Goal: Complete application form

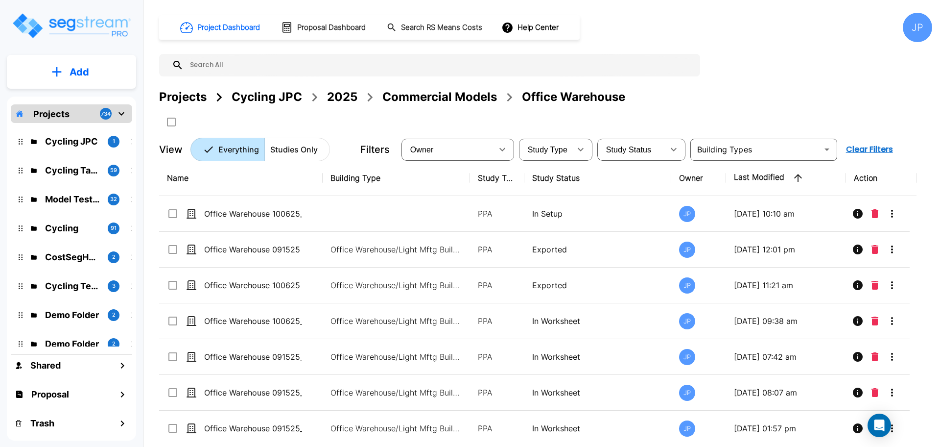
drag, startPoint x: 87, startPoint y: 141, endPoint x: 194, endPoint y: 101, distance: 114.5
click at [87, 141] on p "Cycling JPC" at bounding box center [72, 141] width 55 height 13
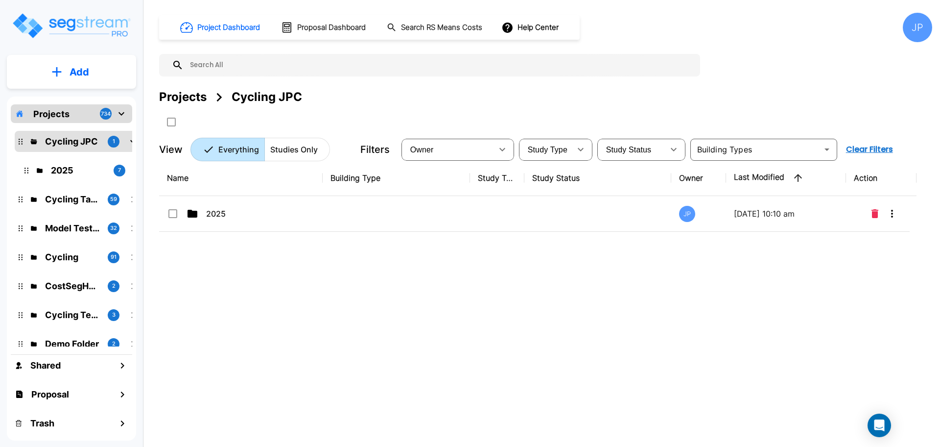
click at [196, 100] on div "Projects" at bounding box center [182, 97] width 47 height 18
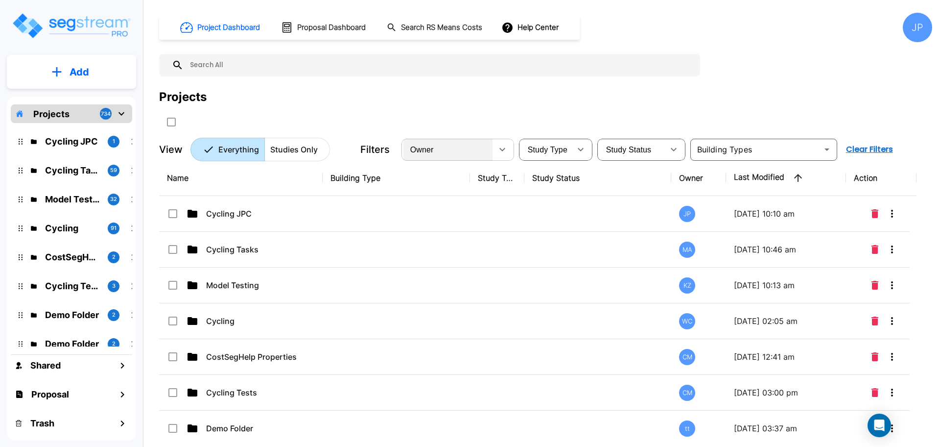
click at [466, 146] on div "Owner" at bounding box center [447, 149] width 89 height 27
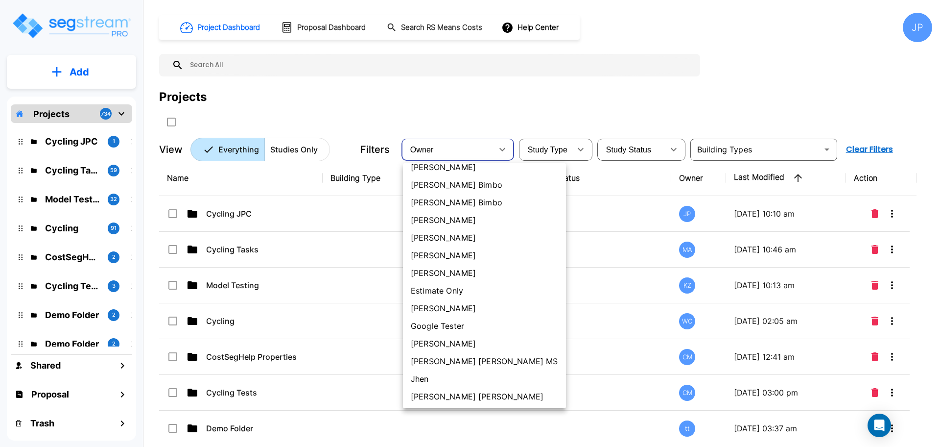
scroll to position [270, 0]
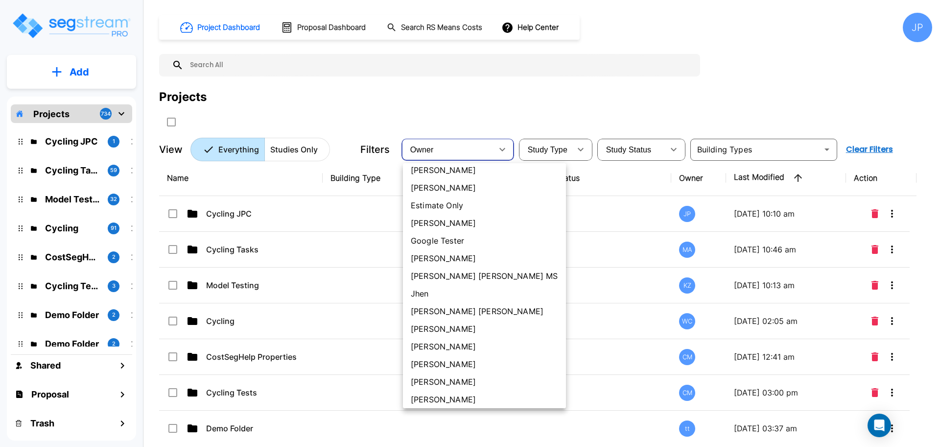
click at [455, 308] on li "[PERSON_NAME] [PERSON_NAME]" at bounding box center [484, 311] width 163 height 18
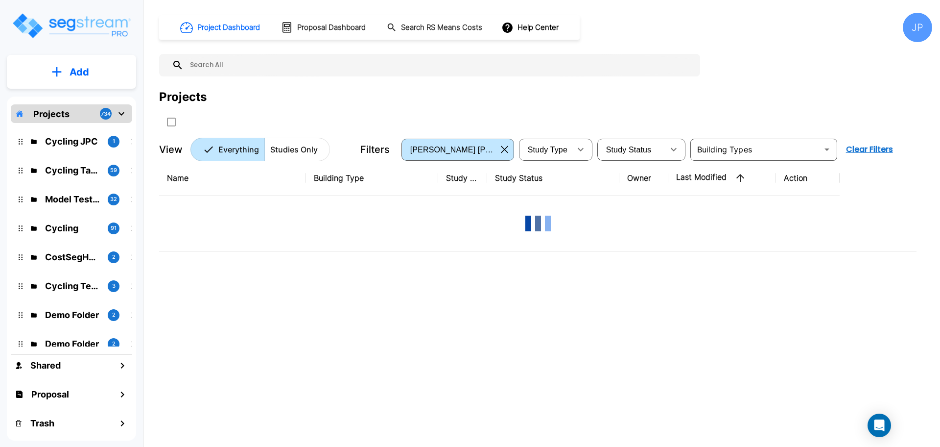
type input "181"
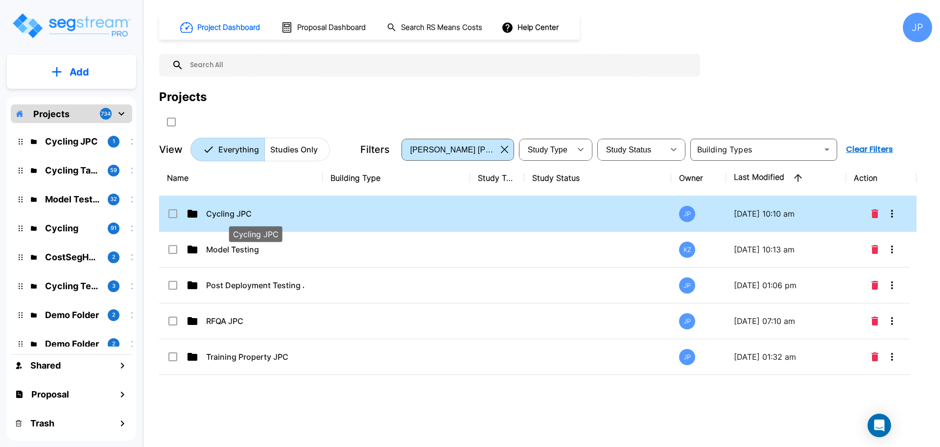
click at [286, 208] on p "Cycling JPC" at bounding box center [255, 214] width 98 height 12
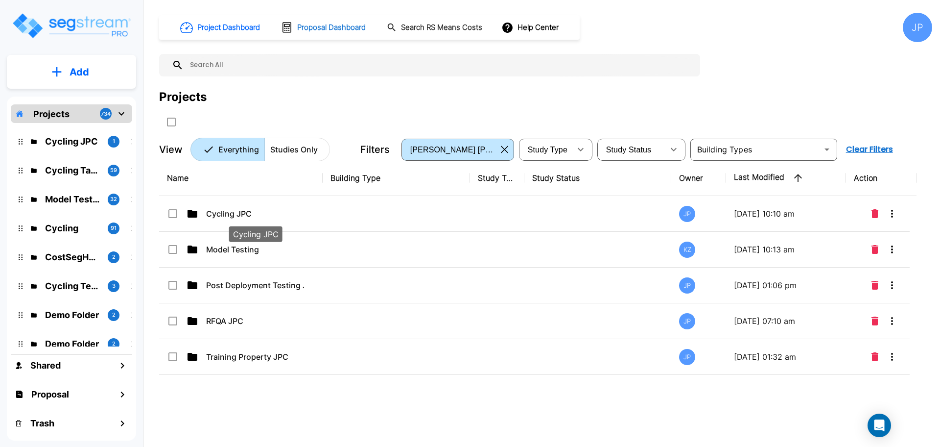
click at [286, 208] on p "Cycling JPC" at bounding box center [255, 214] width 98 height 12
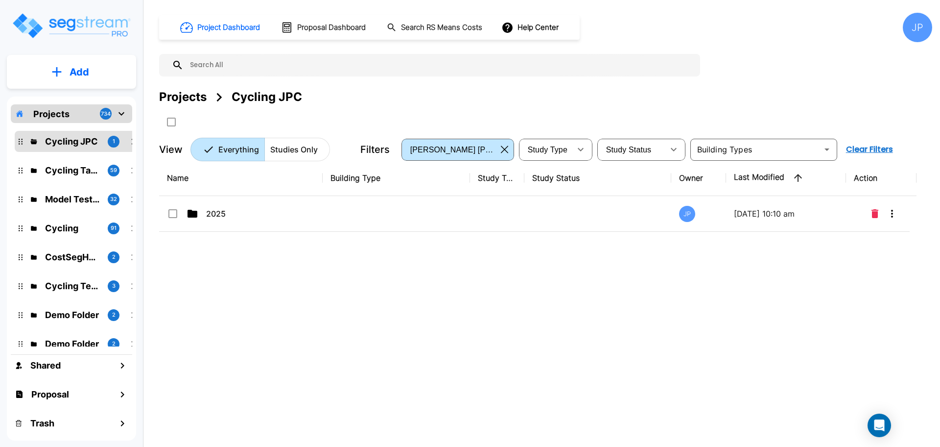
drag, startPoint x: 189, startPoint y: 93, endPoint x: 408, endPoint y: 49, distance: 223.5
click at [189, 93] on div "Projects" at bounding box center [182, 97] width 47 height 18
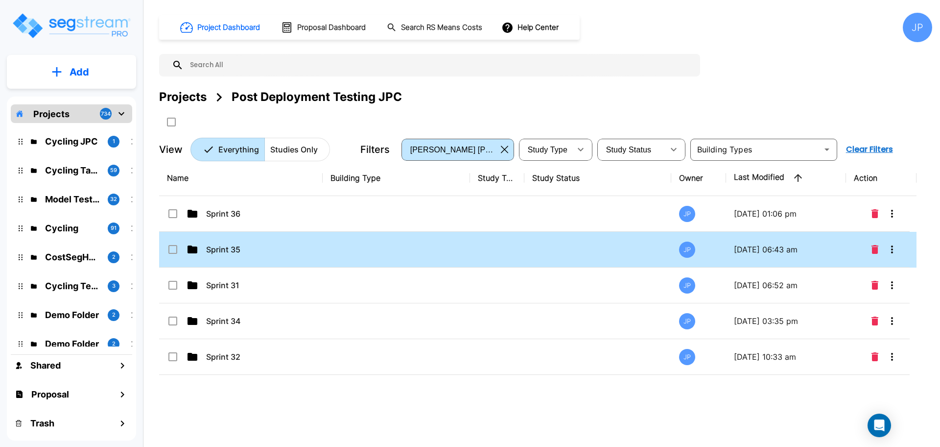
click at [270, 251] on p "Sprint 35" at bounding box center [255, 249] width 98 height 12
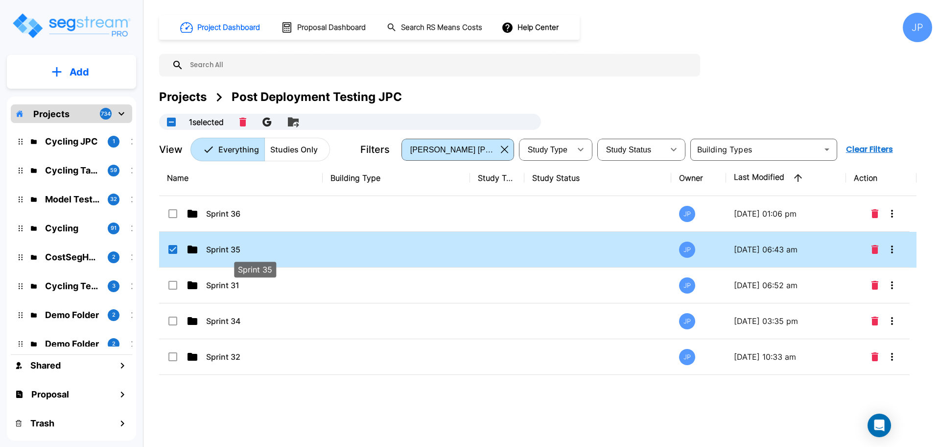
click at [286, 253] on p "Sprint 35" at bounding box center [255, 249] width 98 height 12
checkbox input "false"
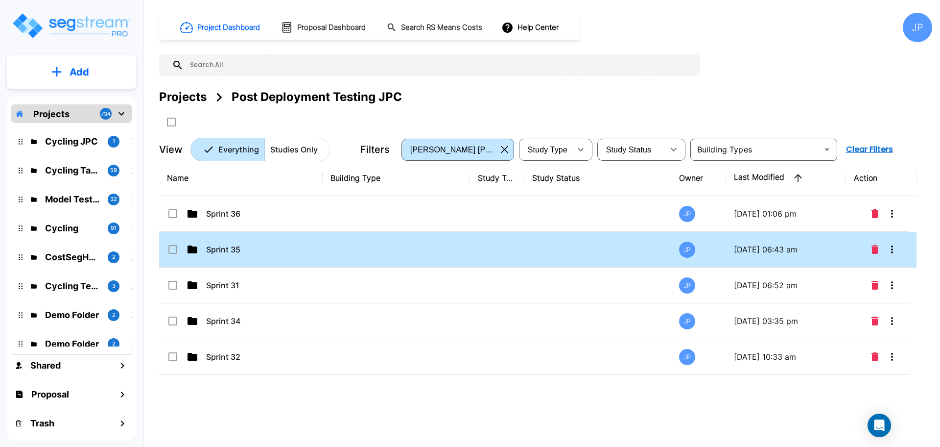
drag, startPoint x: 324, startPoint y: 255, endPoint x: 297, endPoint y: 1, distance: 255.6
click at [324, 255] on td at bounding box center [396, 250] width 147 height 36
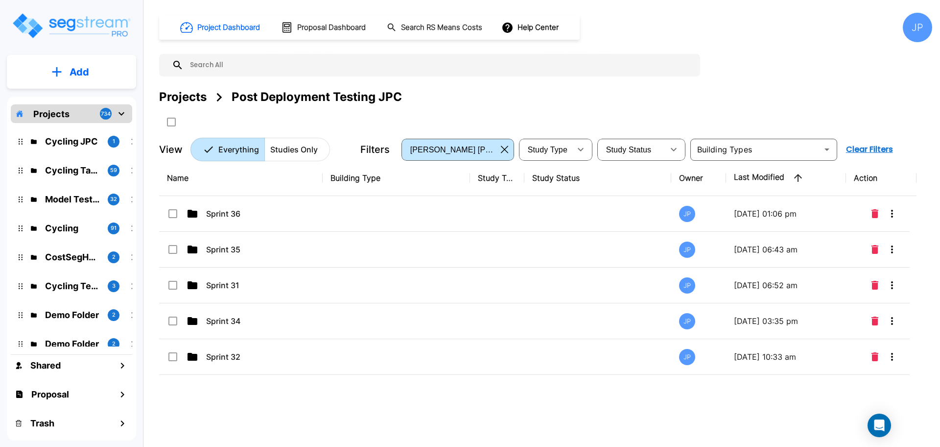
click at [324, 255] on td at bounding box center [396, 250] width 147 height 36
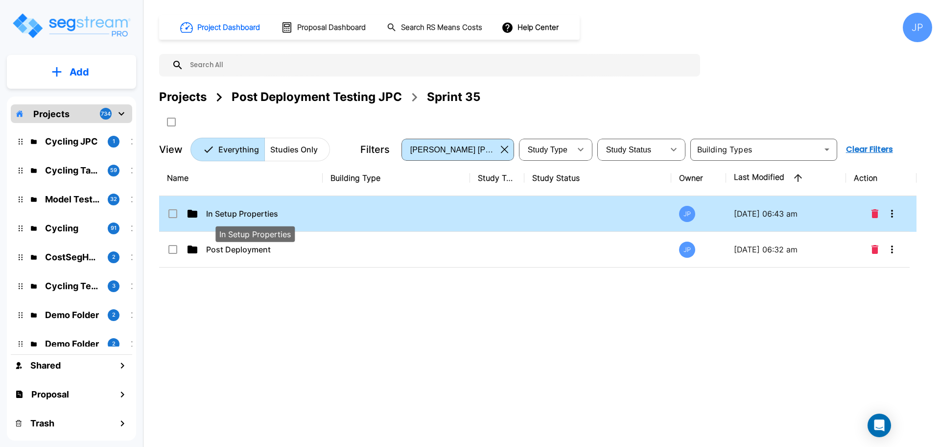
click at [285, 215] on p "In Setup Properties" at bounding box center [255, 214] width 98 height 12
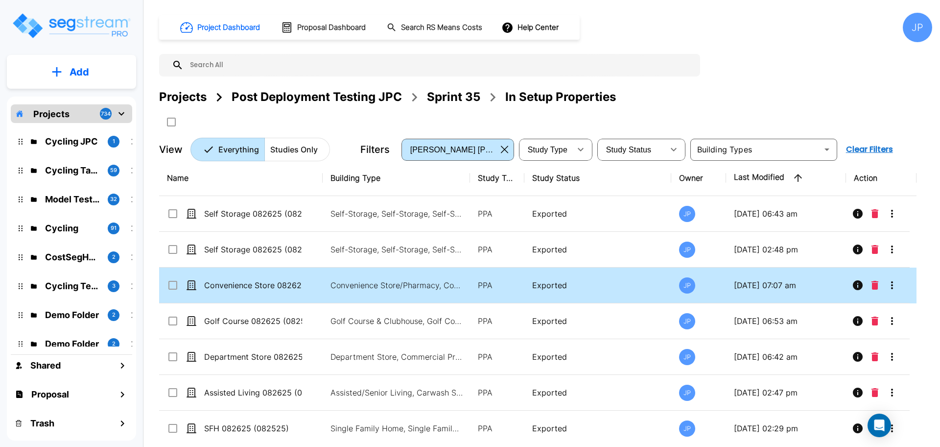
scroll to position [8, 0]
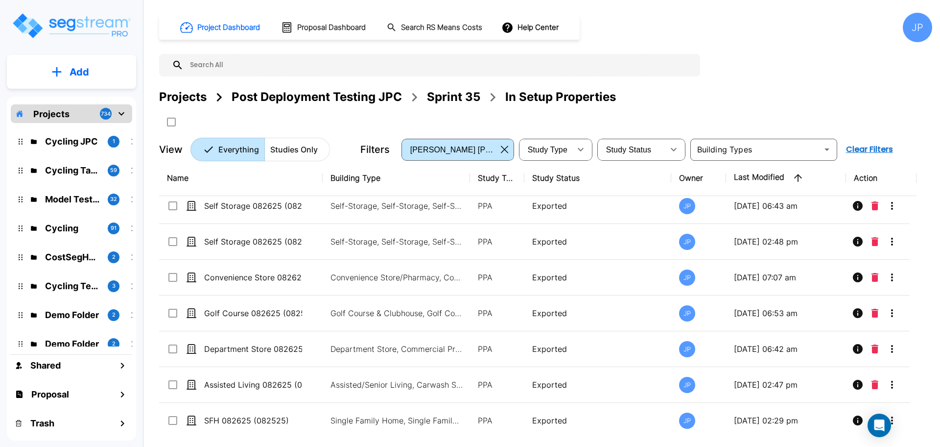
drag, startPoint x: 81, startPoint y: 142, endPoint x: 465, endPoint y: 4, distance: 407.5
click at [81, 142] on p "Cycling JPC" at bounding box center [72, 141] width 55 height 13
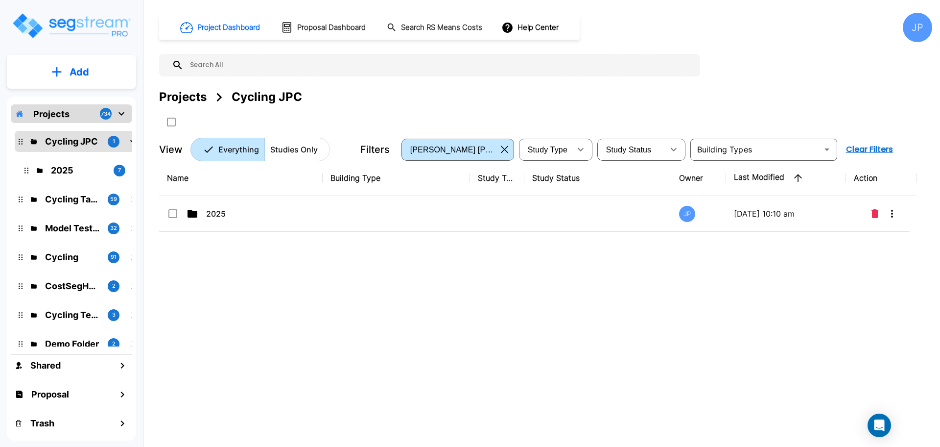
scroll to position [0, 0]
click at [251, 206] on td "2025" at bounding box center [241, 214] width 164 height 36
click at [251, 207] on td "2025" at bounding box center [241, 214] width 164 height 36
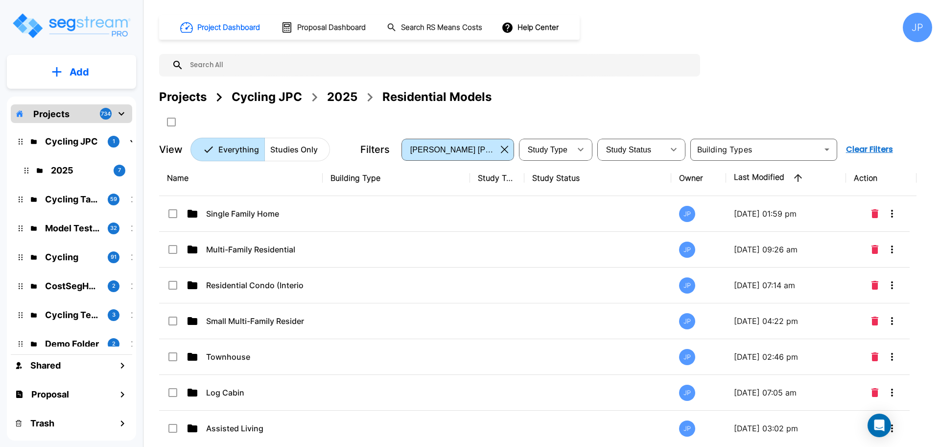
click at [439, 216] on td at bounding box center [396, 214] width 147 height 36
click at [665, 76] on div "Project Dashboard Proposal Dashboard Search RS Means Costs Help Center JP Proje…" at bounding box center [545, 87] width 773 height 148
click at [747, 84] on div "Project Dashboard Proposal Dashboard Search RS Means Costs Help Center JP Proje…" at bounding box center [545, 87] width 773 height 148
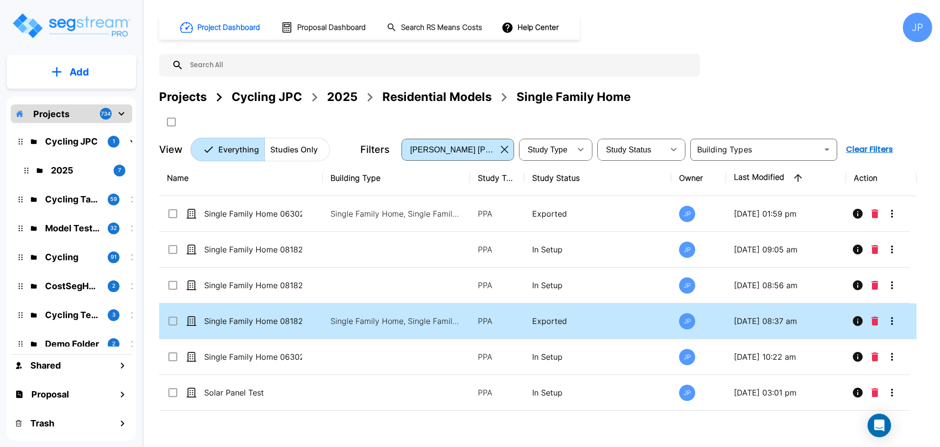
click at [392, 321] on p "Single Family Home, Single Family Home Site" at bounding box center [396, 321] width 132 height 12
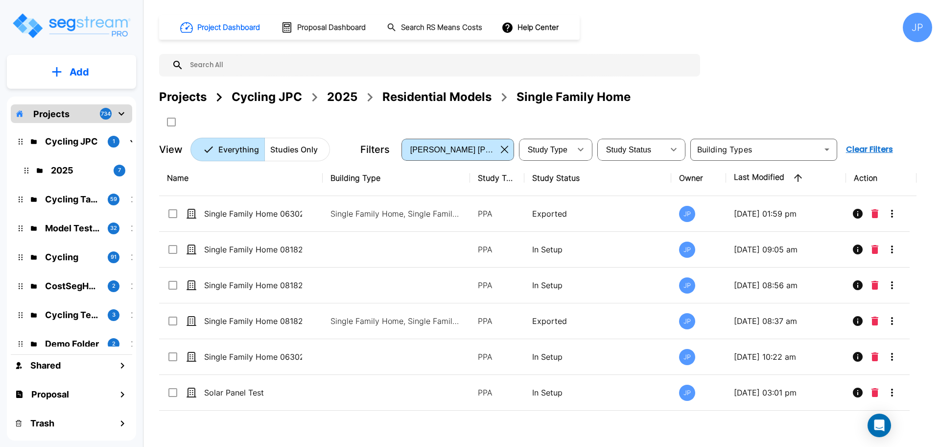
click at [392, 321] on p "Single Family Home, Single Family Home Site" at bounding box center [396, 321] width 132 height 12
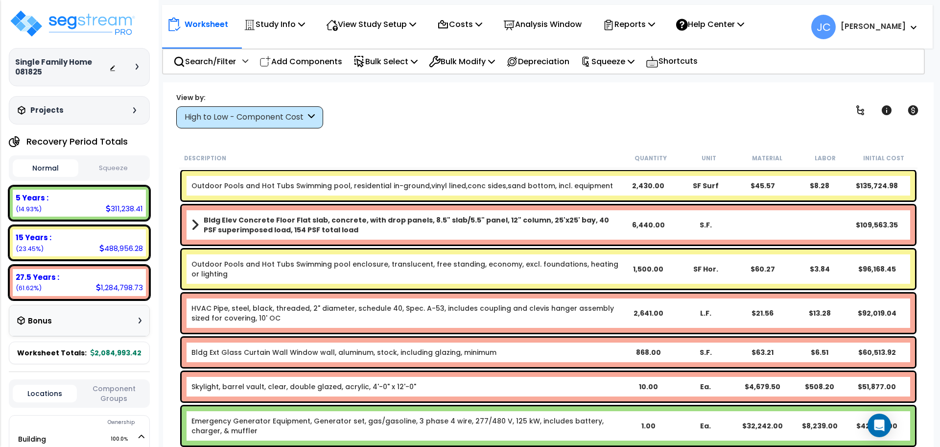
click at [141, 68] on div at bounding box center [140, 67] width 8 height 6
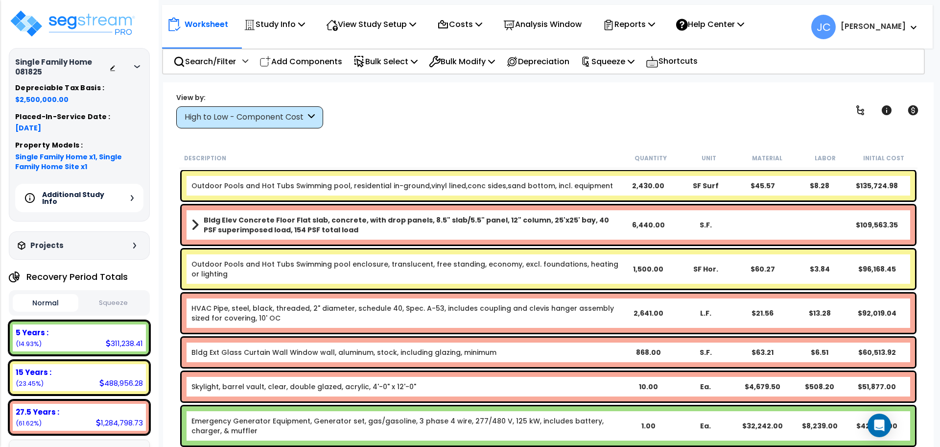
drag, startPoint x: 141, startPoint y: 68, endPoint x: 145, endPoint y: 69, distance: 5.1
click at [140, 68] on div at bounding box center [140, 67] width 8 height 6
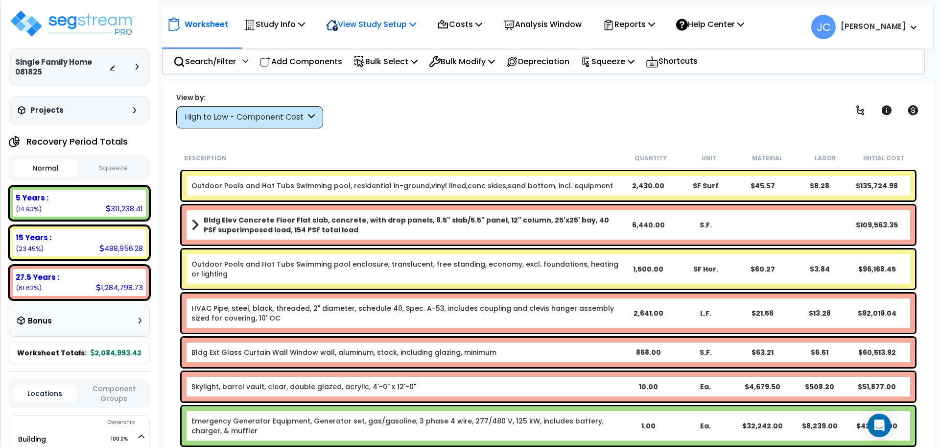
click at [358, 33] on div "View Study Setup" at bounding box center [371, 24] width 90 height 23
click at [360, 68] on link "View Questionnaire" at bounding box center [369, 67] width 97 height 20
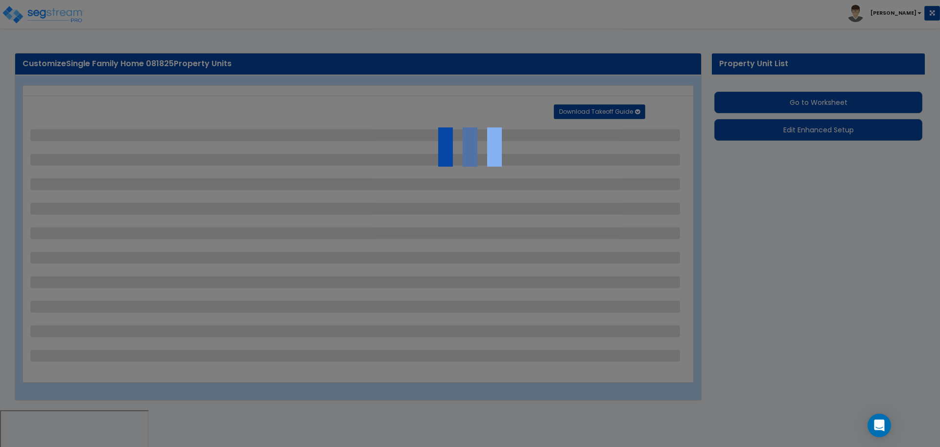
select select "2"
select select "1"
select select "2"
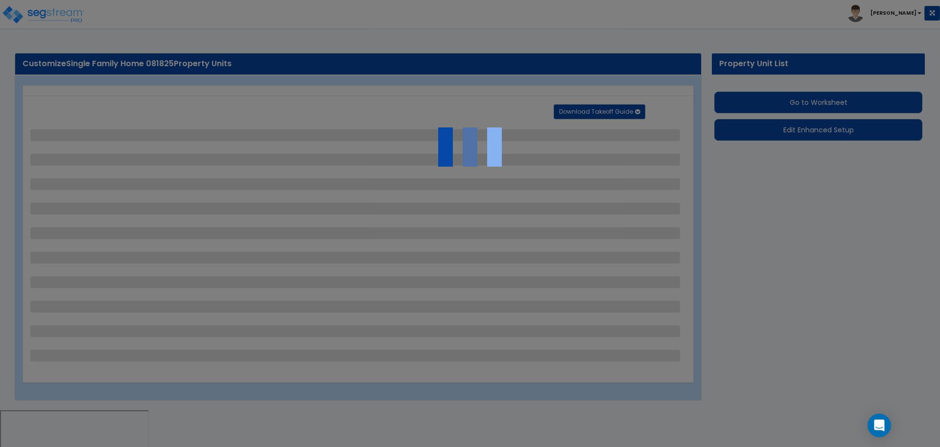
select select "1"
select select "2"
select select "1"
select select "2"
select select "1"
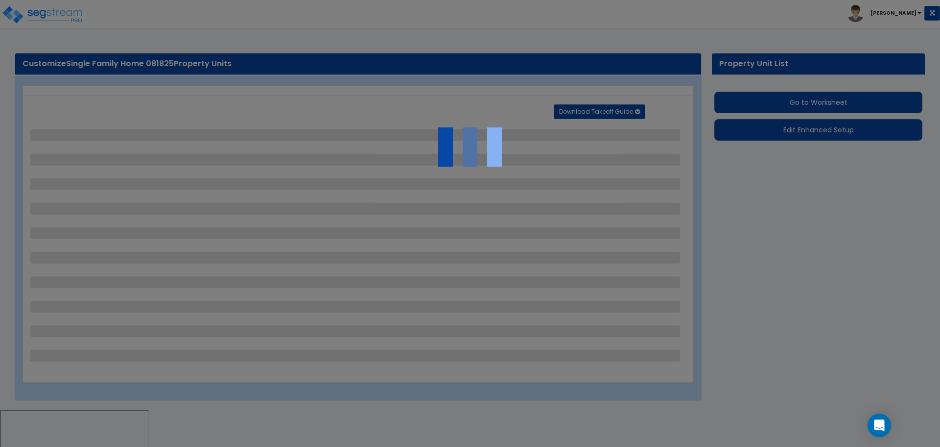
select select "1"
select select "5"
select select "2"
select select "10"
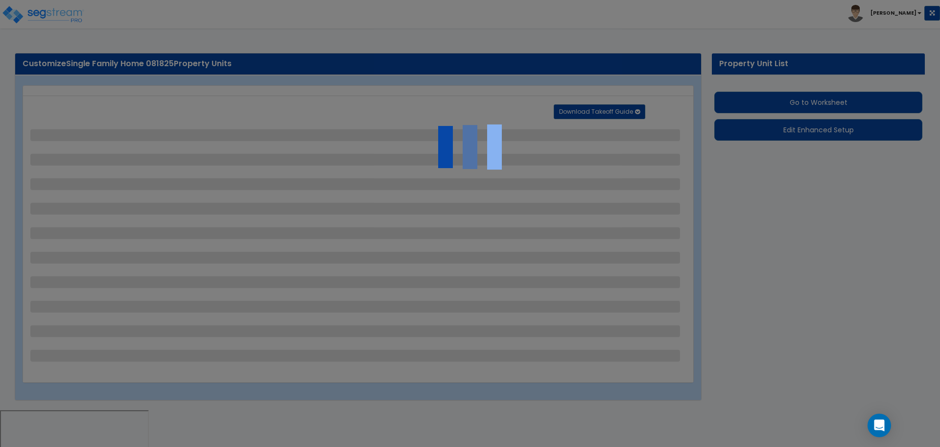
select select "3"
select select "1"
select select "2"
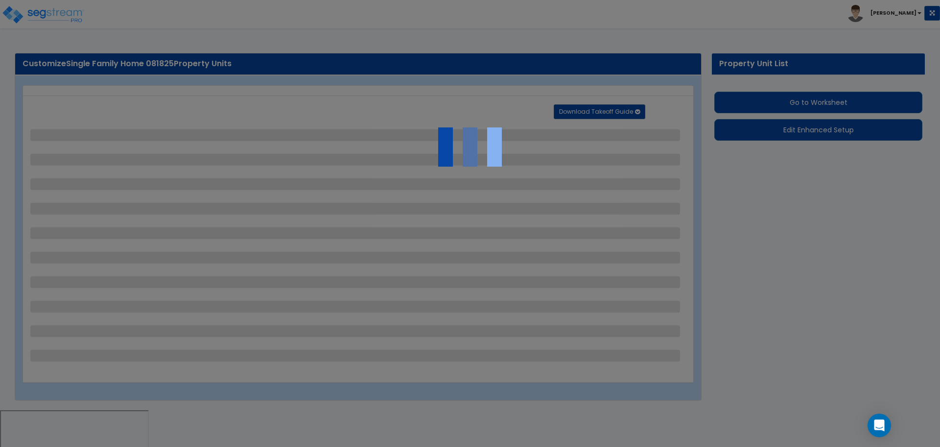
select select "6"
select select "11"
select select "2"
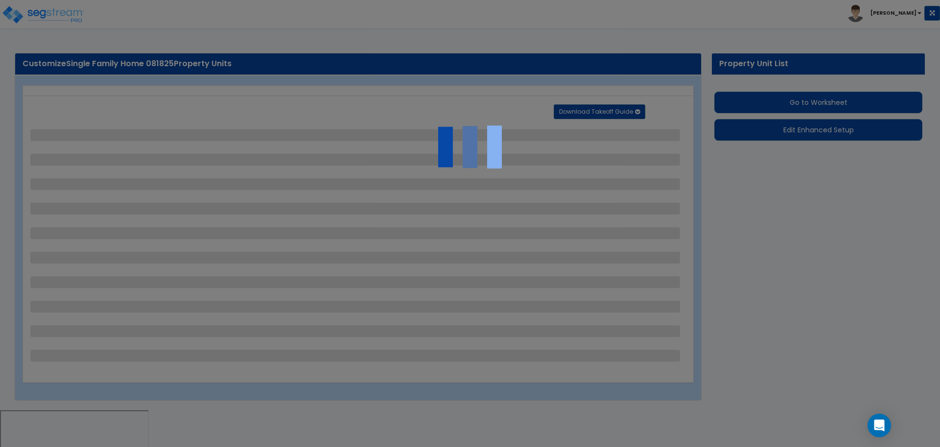
select select "2"
select select "3"
select select "1"
select select "3"
select select "1"
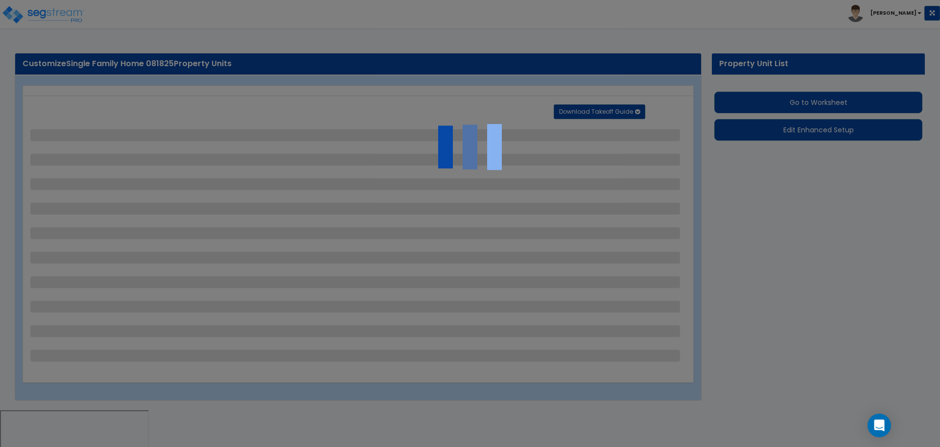
select select "1"
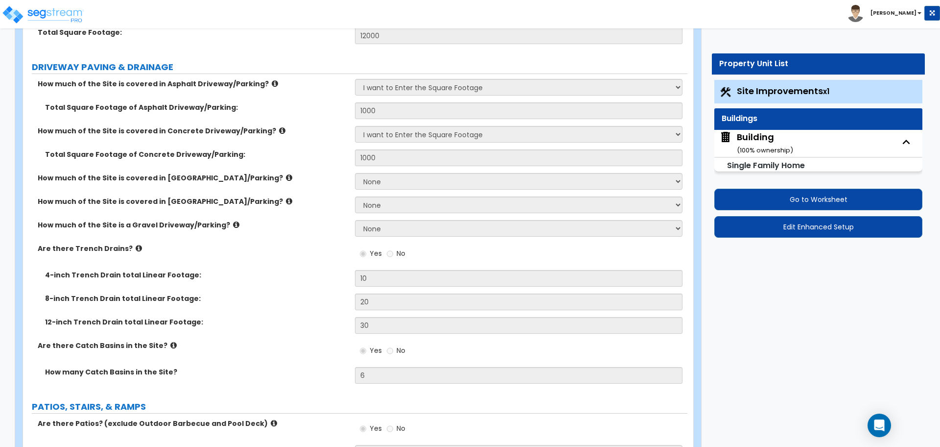
scroll to position [155, 0]
click at [771, 147] on small "( 100 % ownership)" at bounding box center [765, 149] width 56 height 9
select select "3"
select select "5"
select select "2"
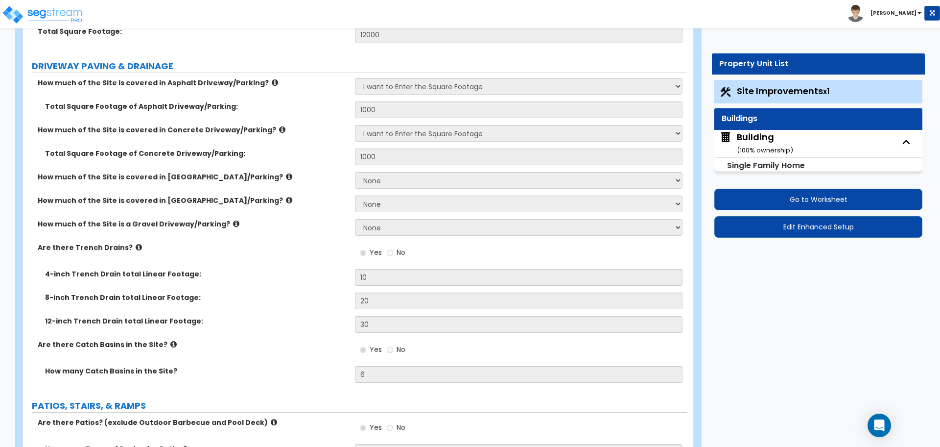
select select "5"
select select "1"
select select "3"
select select "1"
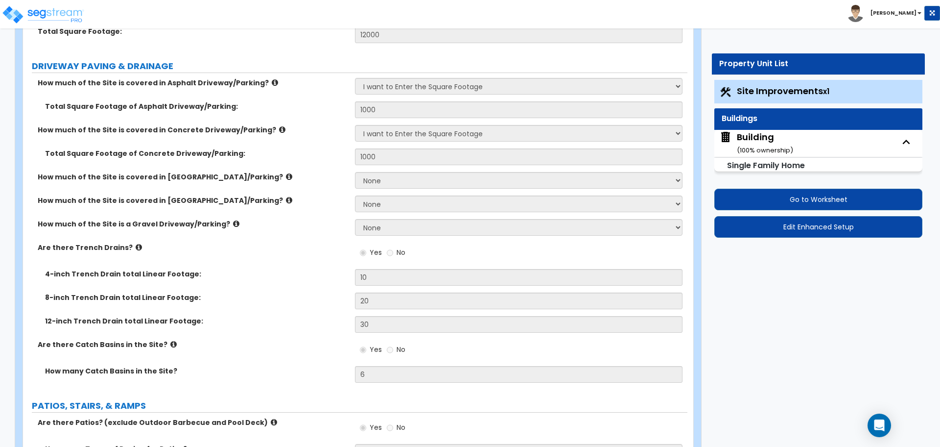
select select "3"
select select "8"
select select "3"
select select "1"
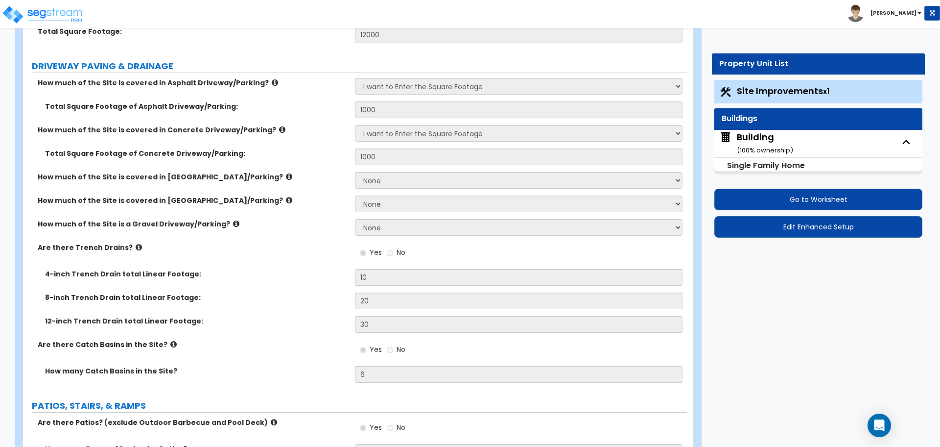
select select "1"
select select "3"
select select "1"
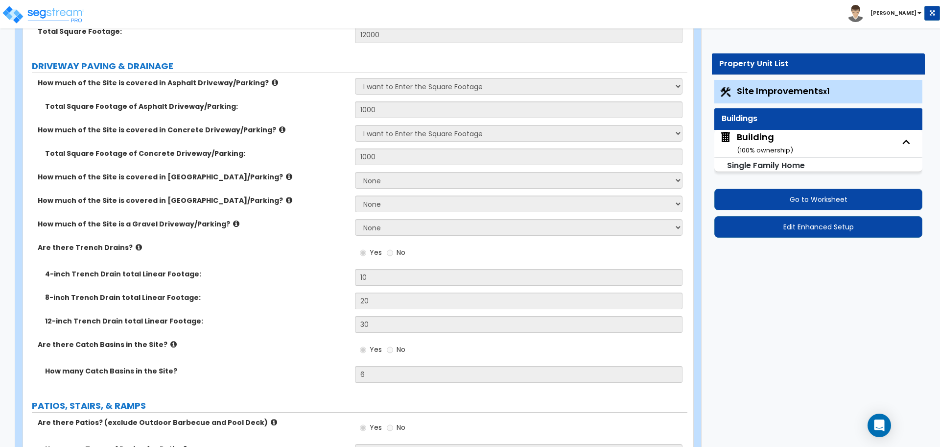
select select "13"
select select "9"
select select "7"
select select "3"
select select "4"
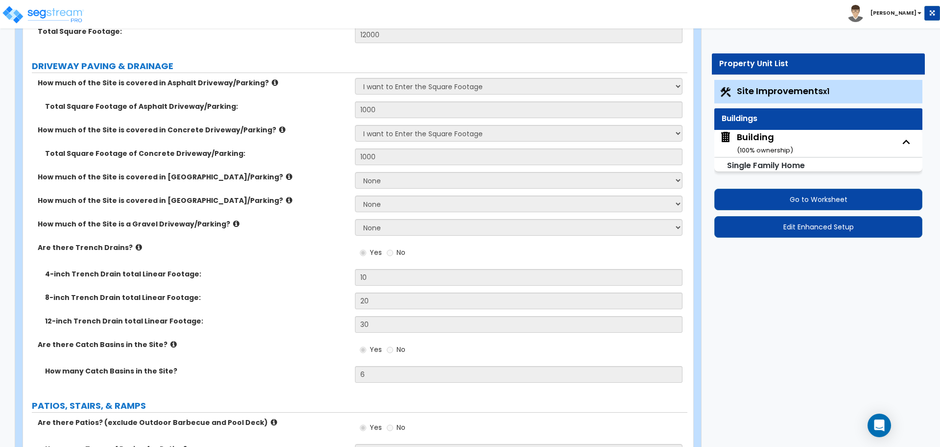
select select "2"
select select "3"
select select "2"
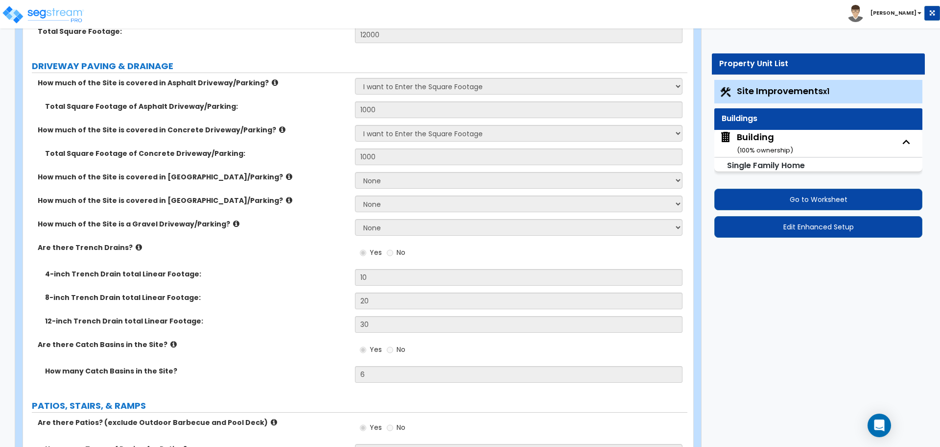
select select "1"
select select "4"
select select "1"
select select "2"
select select "5"
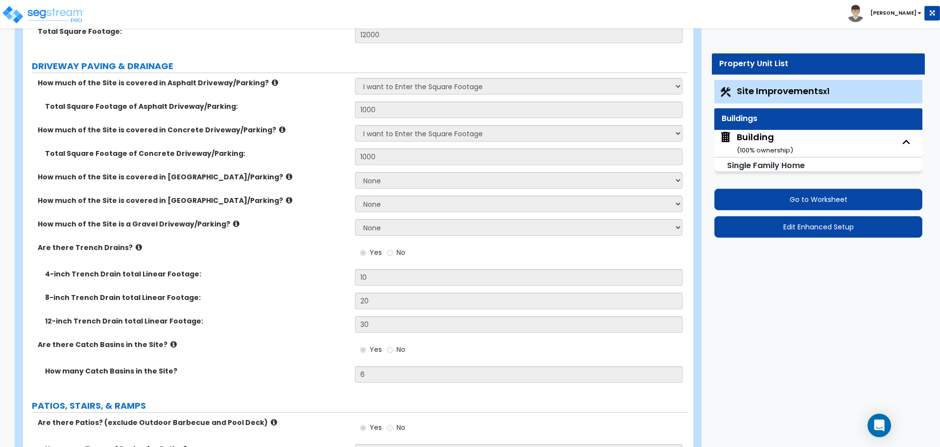
select select "4"
select select "2"
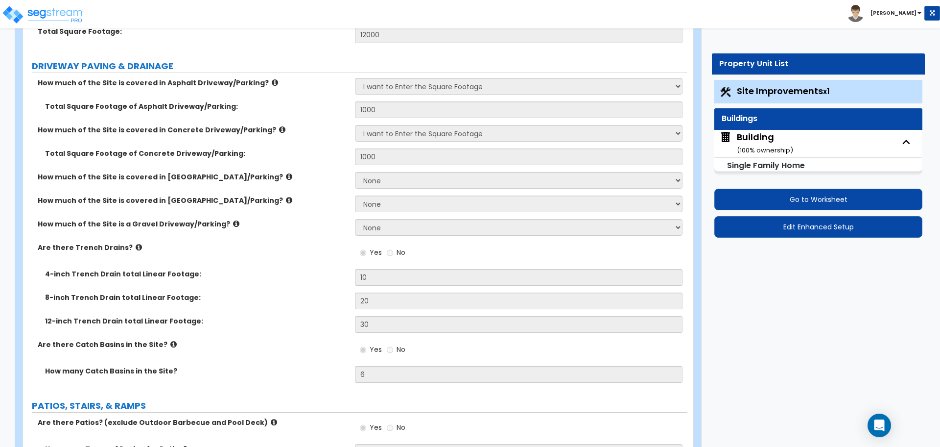
select select "2"
select select "1"
select select "3"
select select "1"
select select "4"
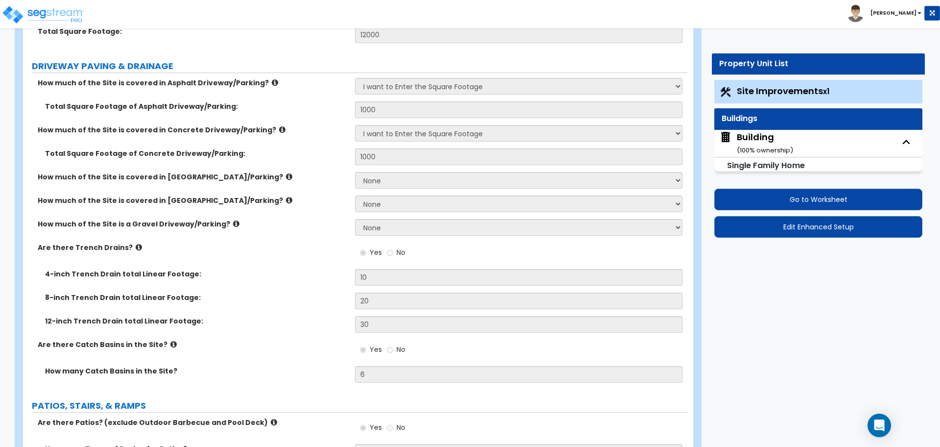
select select "2"
select select "1"
select select "2"
select select "3"
select select "1"
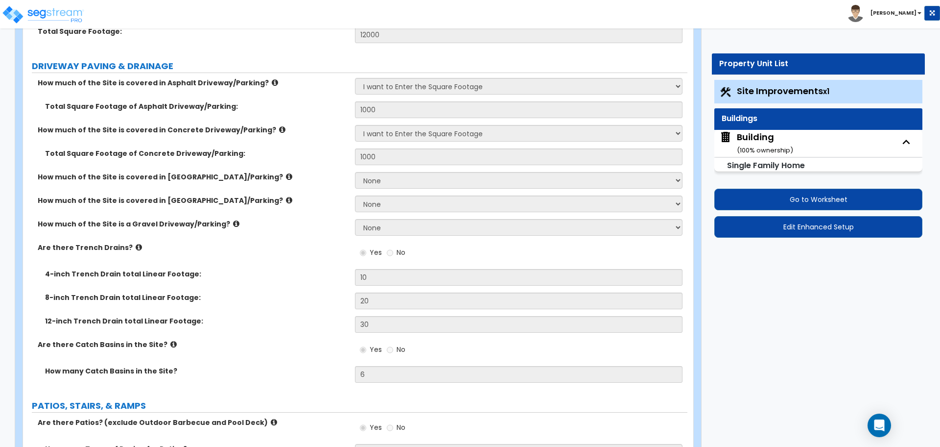
select select "1"
select select "4"
select select "3"
select select "2"
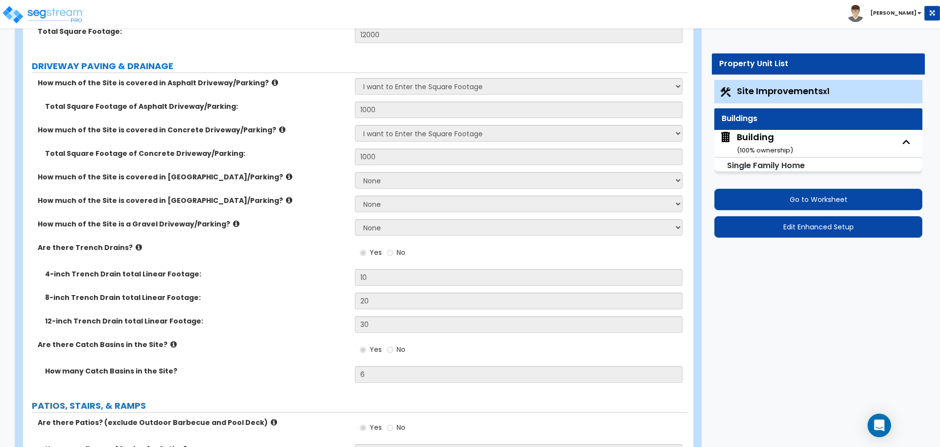
select select "5"
select select "2"
select select "3"
select select "1"
select select "4"
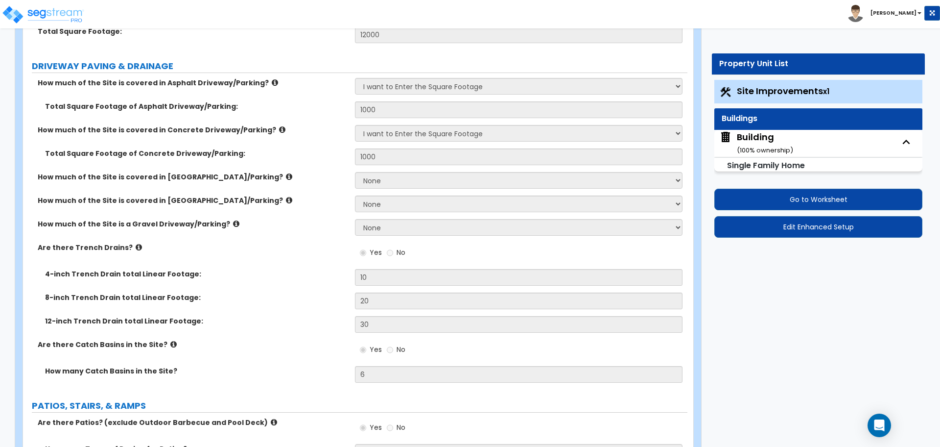
select select "2"
select select "7"
select select "1"
select select "3"
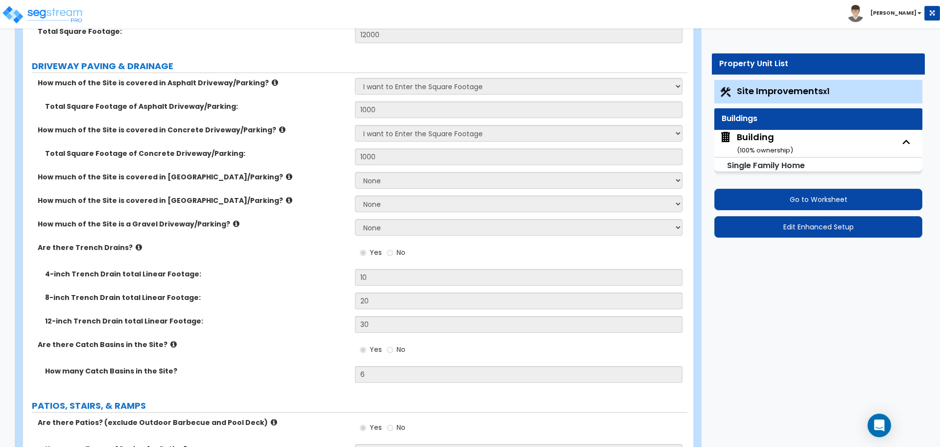
select select "1"
select select "3"
select select "2"
select select "1"
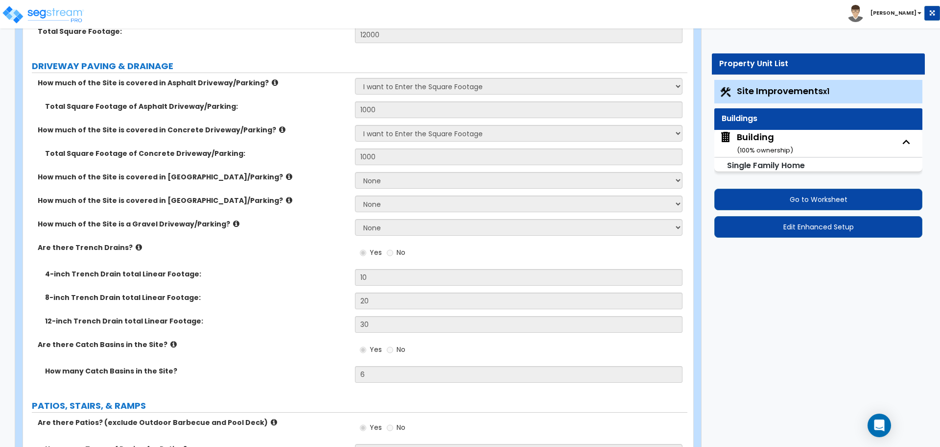
select select "2"
select select "3"
select select "4"
select select "6"
select select "5"
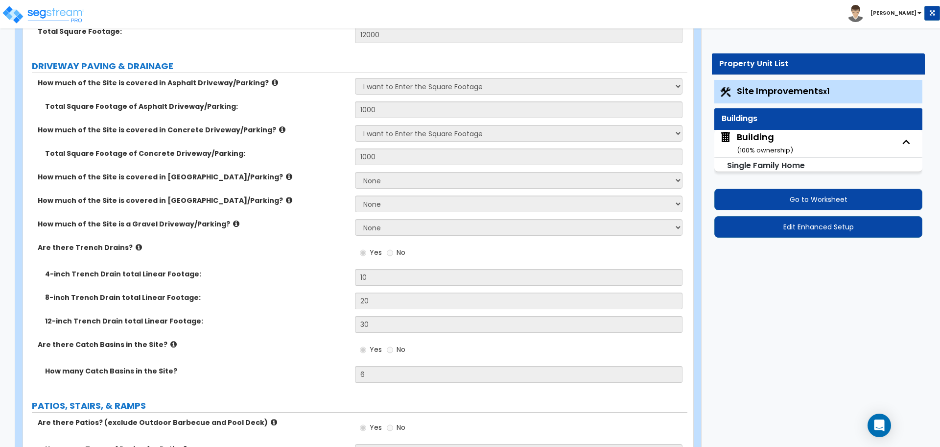
select select "1"
select select "3"
select select "2"
select select "1"
select select "2"
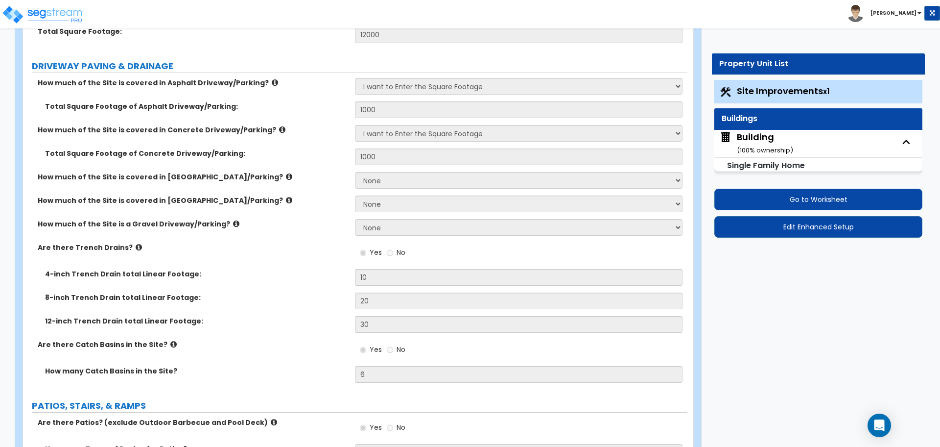
select select "1"
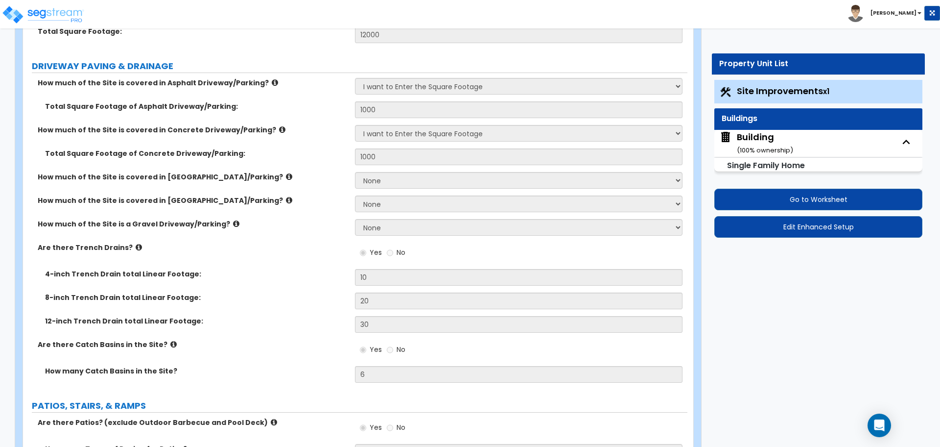
select select "2"
select select "1"
select select "3"
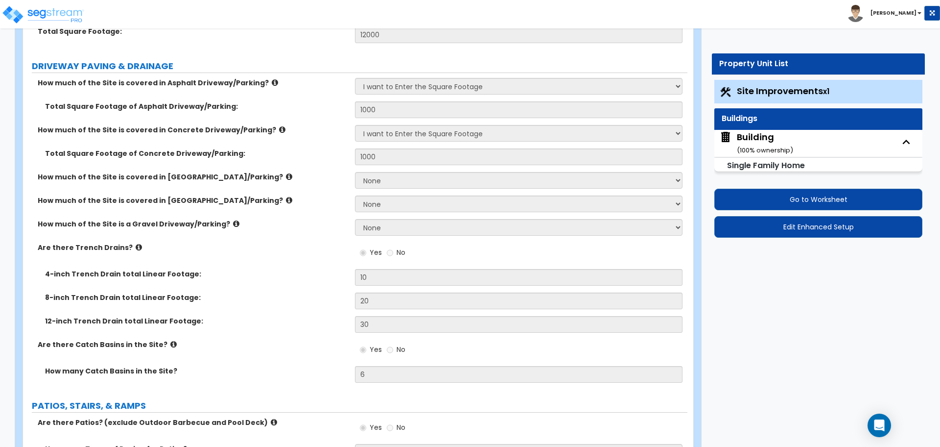
select select "4"
select select "1"
select select "2"
select select "1"
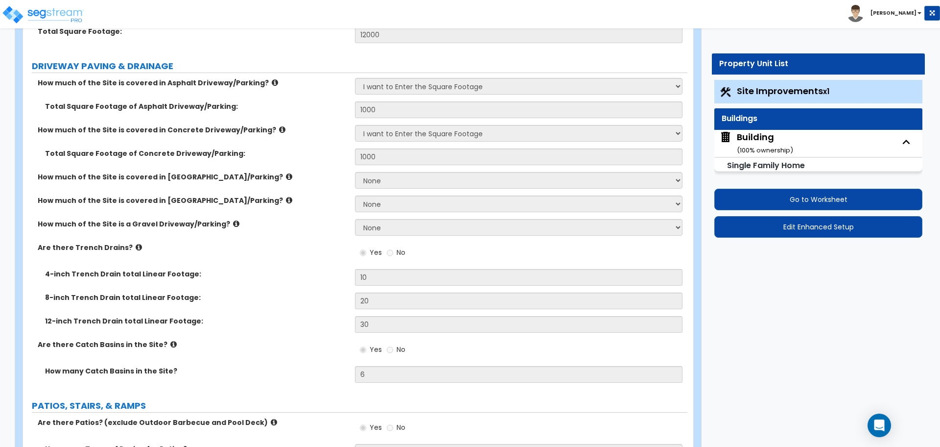
select select "5"
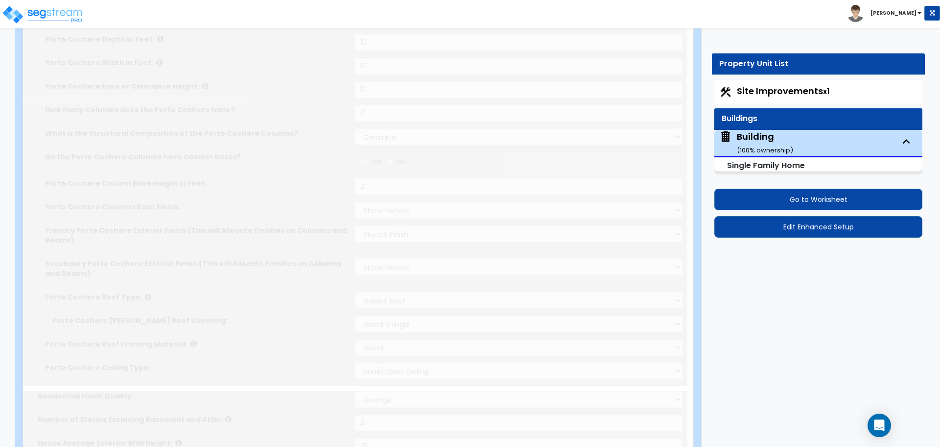
type input "4"
radio input "true"
select select "1"
select select "2"
type input "1"
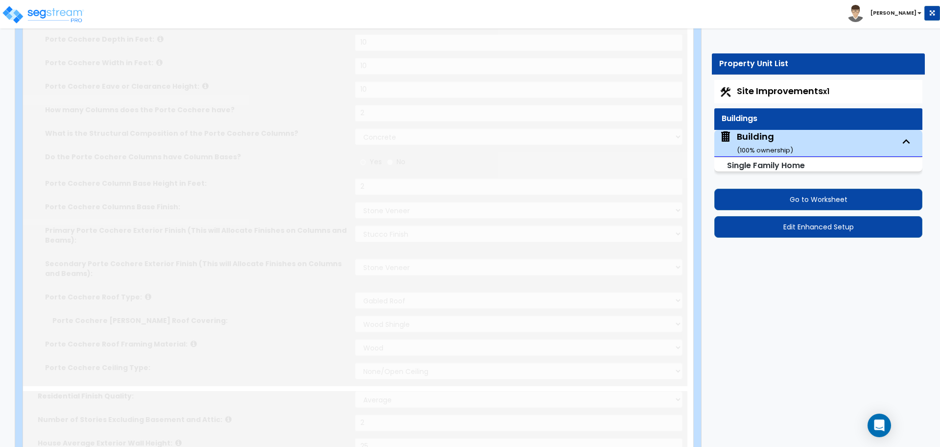
select select "2"
select select "1"
type input "4"
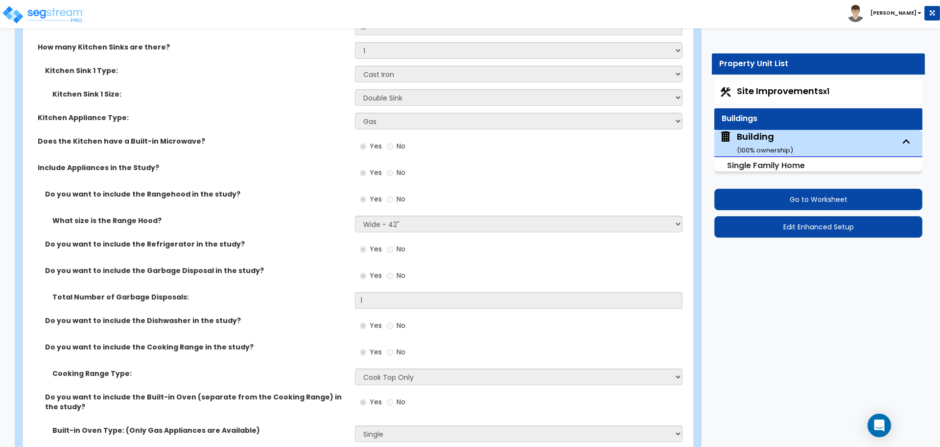
scroll to position [6235, 0]
